Goal: Information Seeking & Learning: Find specific fact

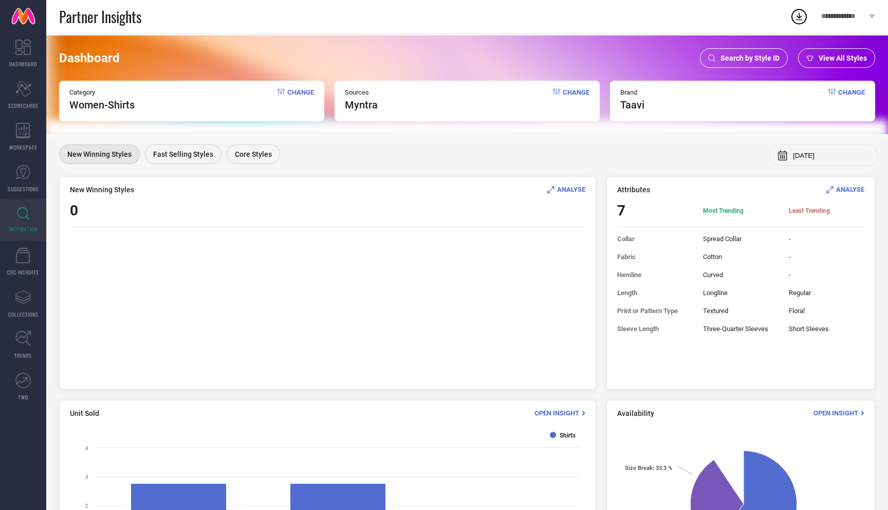
click at [736, 65] on div "Search by Style ID" at bounding box center [744, 58] width 88 height 20
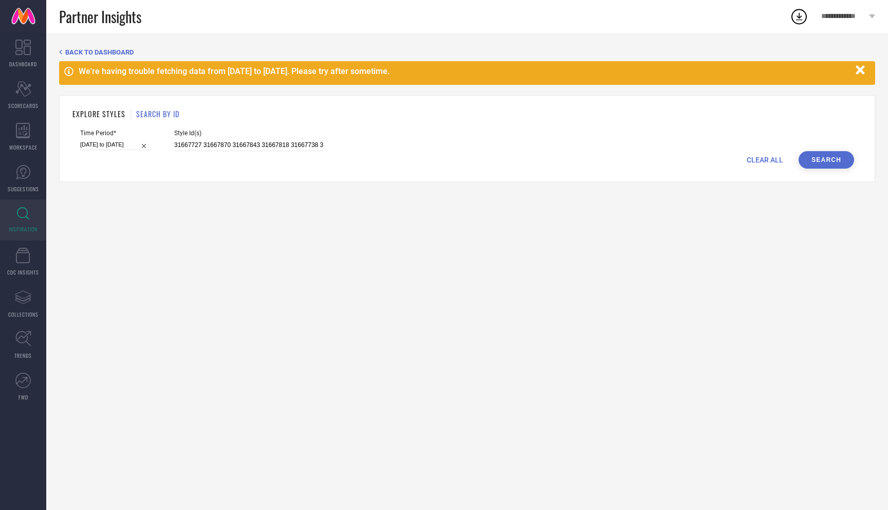
click at [773, 163] on span "CLEAR ALL" at bounding box center [765, 160] width 36 height 8
click at [255, 143] on input at bounding box center [248, 145] width 149 height 12
paste input "35842973, 32206665, 32206516, 32206780, 34815426, 34464425, 34464426, 33697197,…"
type input "35842973, 32206665, 32206516, 32206780, 34815426, 34464425, 34464426, 33697197,…"
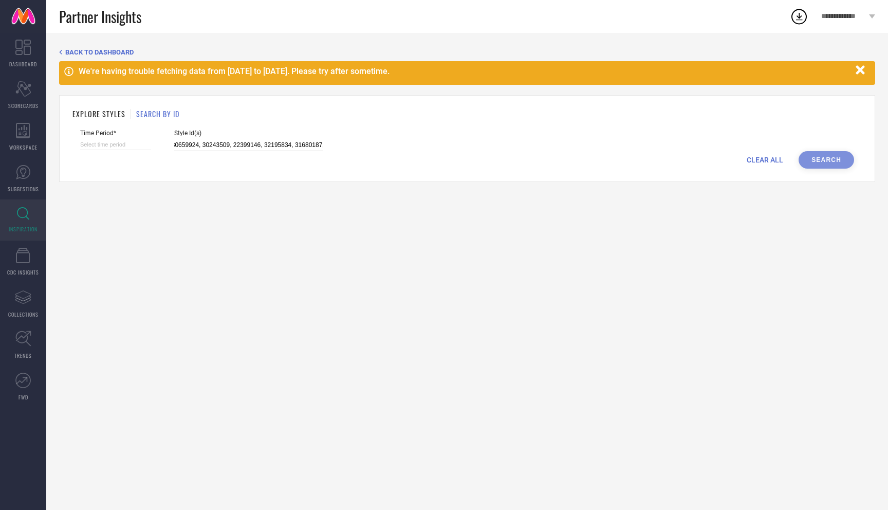
click at [133, 147] on input at bounding box center [115, 144] width 71 height 11
select select "7"
select select "2025"
select select "8"
select select "2025"
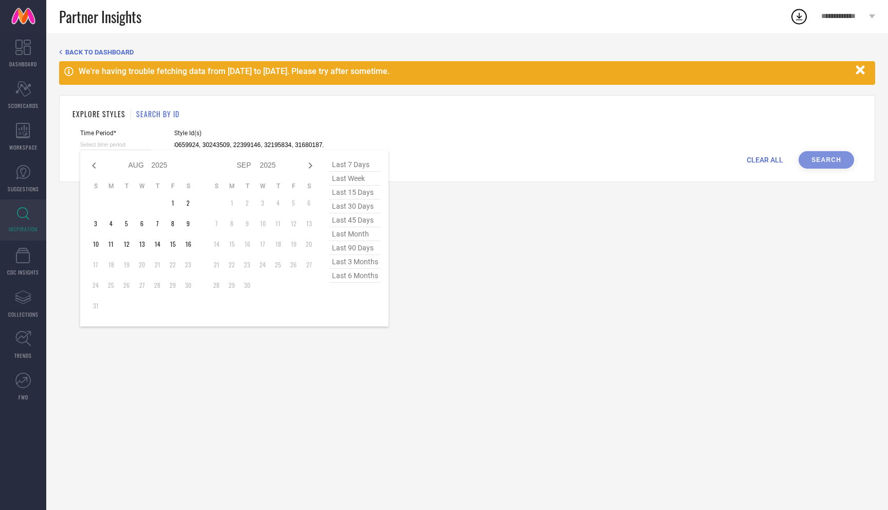
type input "35842973, 32206665, 32206516, 32206780, 34815426, 34464425, 34464426, 33697197,…"
click at [339, 258] on span "last 3 months" at bounding box center [354, 262] width 51 height 14
type input "[DATE] to [DATE]"
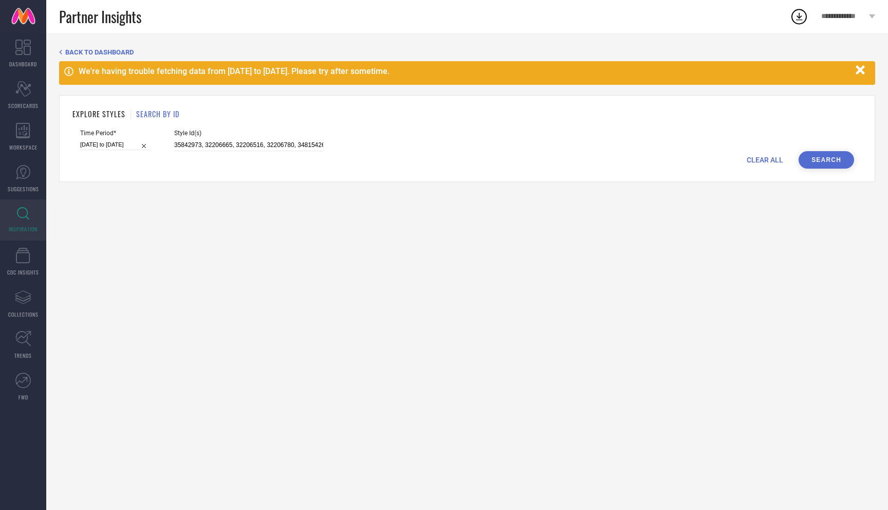
click at [841, 159] on button "Search" at bounding box center [826, 159] width 55 height 17
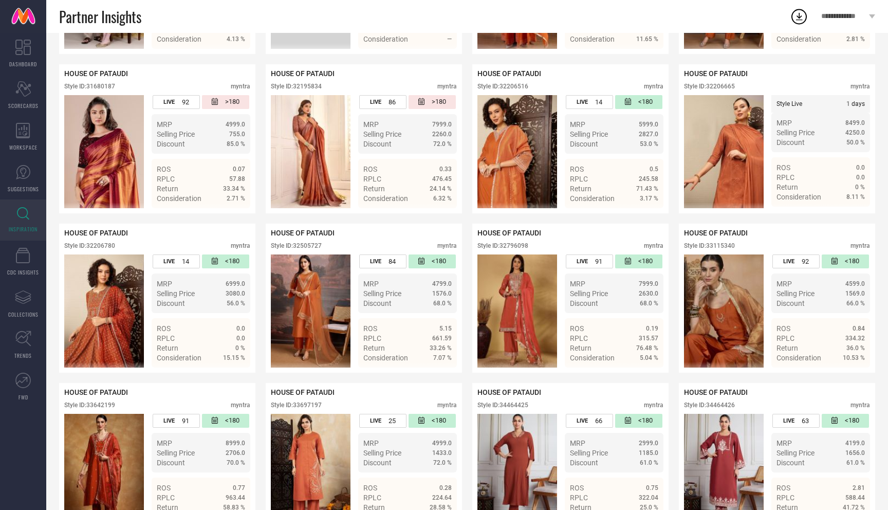
scroll to position [395, 0]
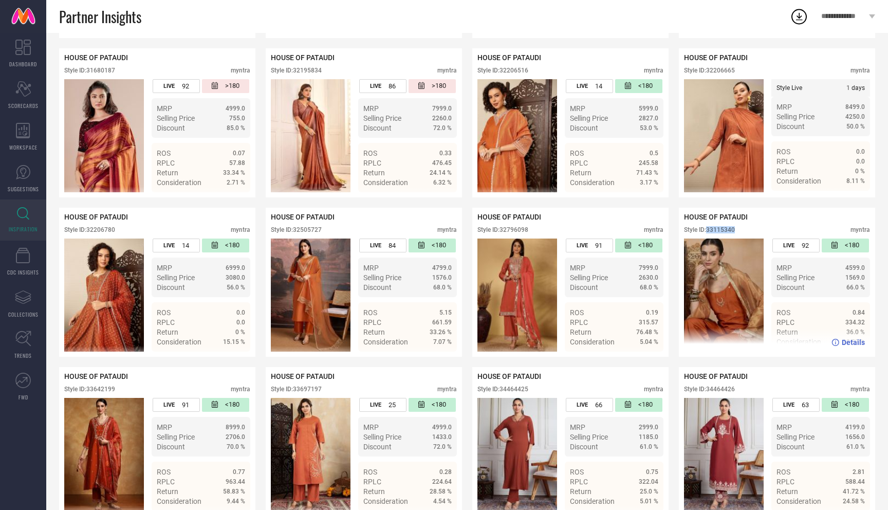
drag, startPoint x: 713, startPoint y: 217, endPoint x: 783, endPoint y: 217, distance: 69.4
click at [781, 226] on div "Style ID: 33115340 myntra" at bounding box center [777, 232] width 186 height 12
copy div "33115340"
